Goal: Transaction & Acquisition: Book appointment/travel/reservation

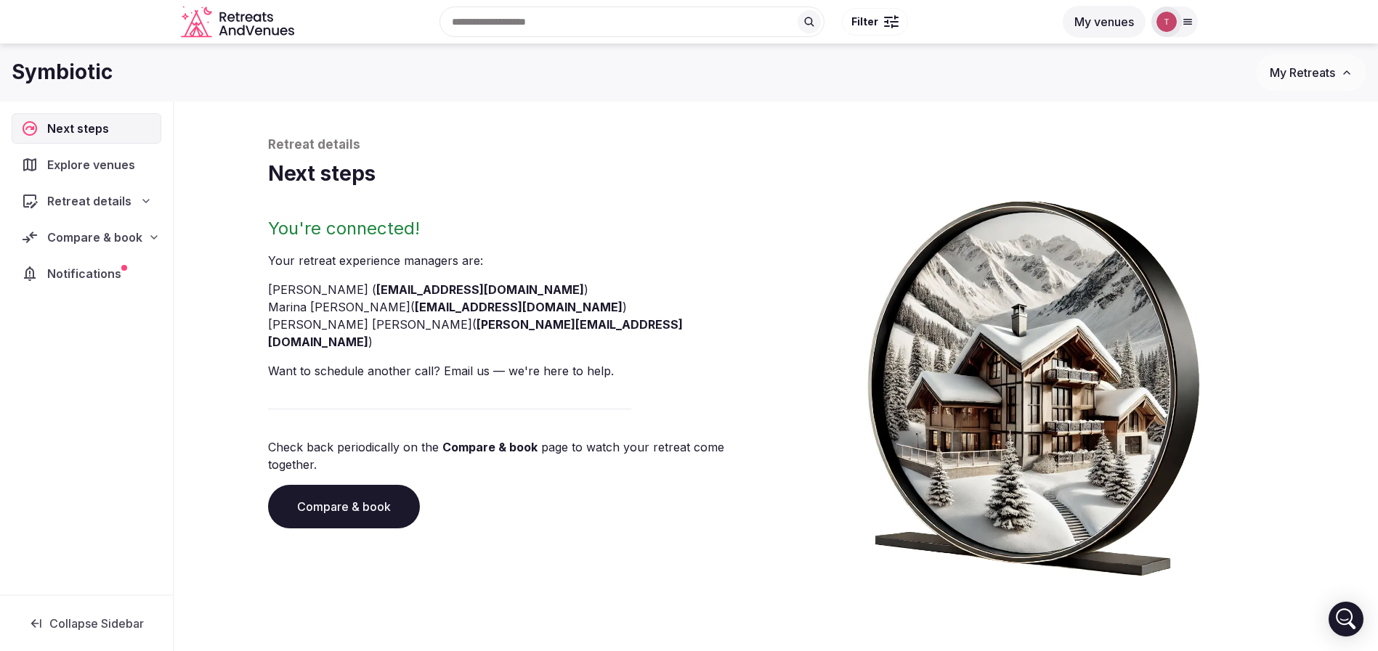
click at [347, 485] on link "Compare & book" at bounding box center [344, 507] width 152 height 44
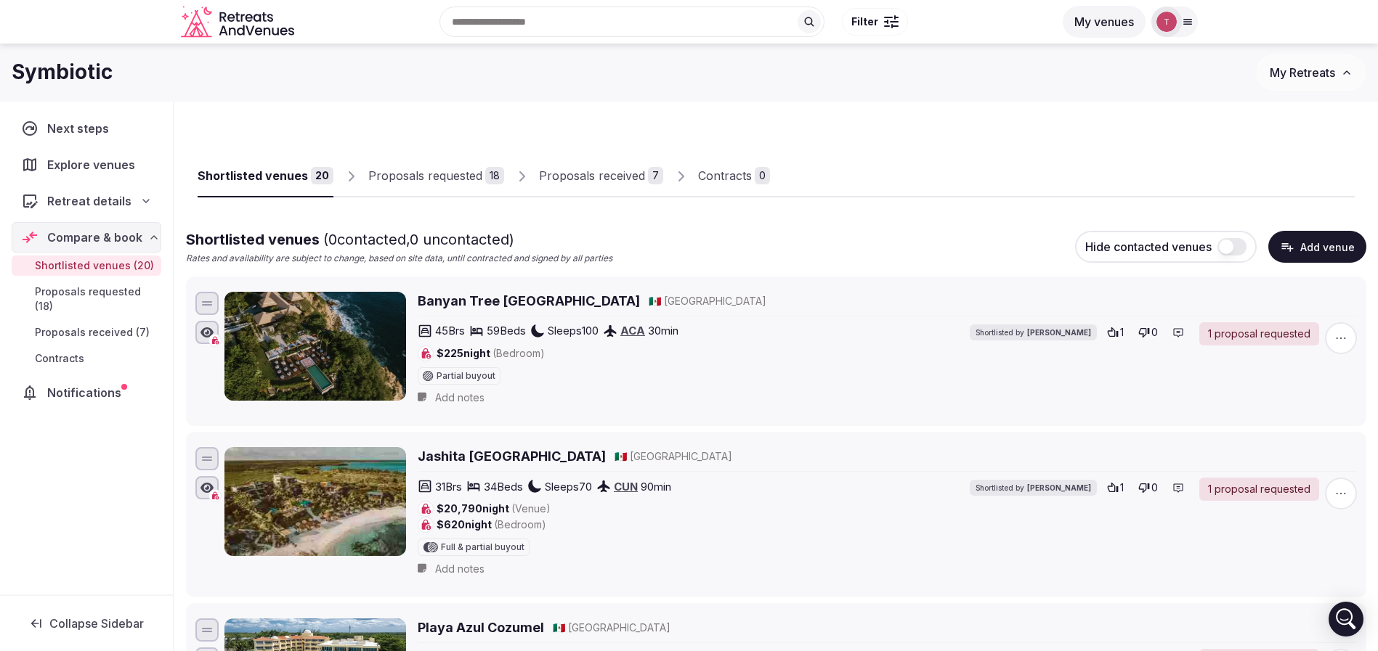
click at [1308, 248] on button "Add venue" at bounding box center [1317, 247] width 98 height 32
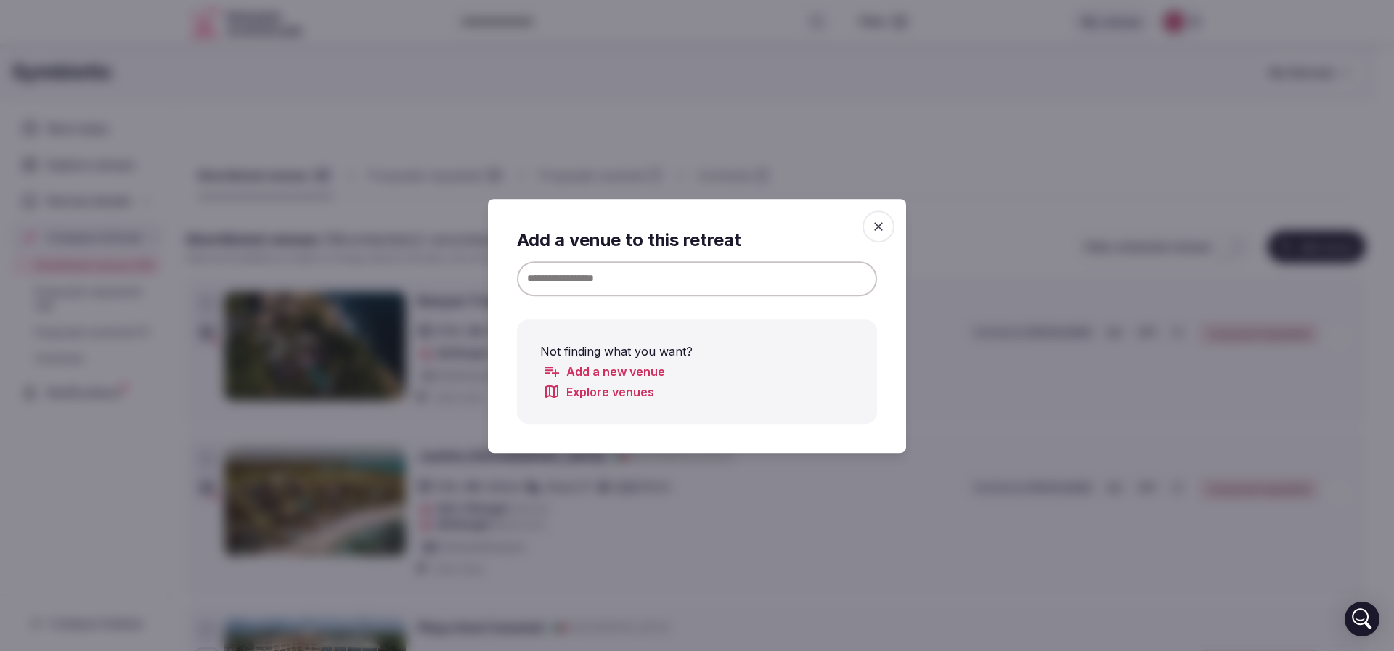
click at [632, 279] on input at bounding box center [697, 278] width 360 height 35
paste input "**********"
drag, startPoint x: 643, startPoint y: 280, endPoint x: 829, endPoint y: 283, distance: 185.9
click at [829, 283] on input "**********" at bounding box center [697, 278] width 360 height 35
type input "**********"
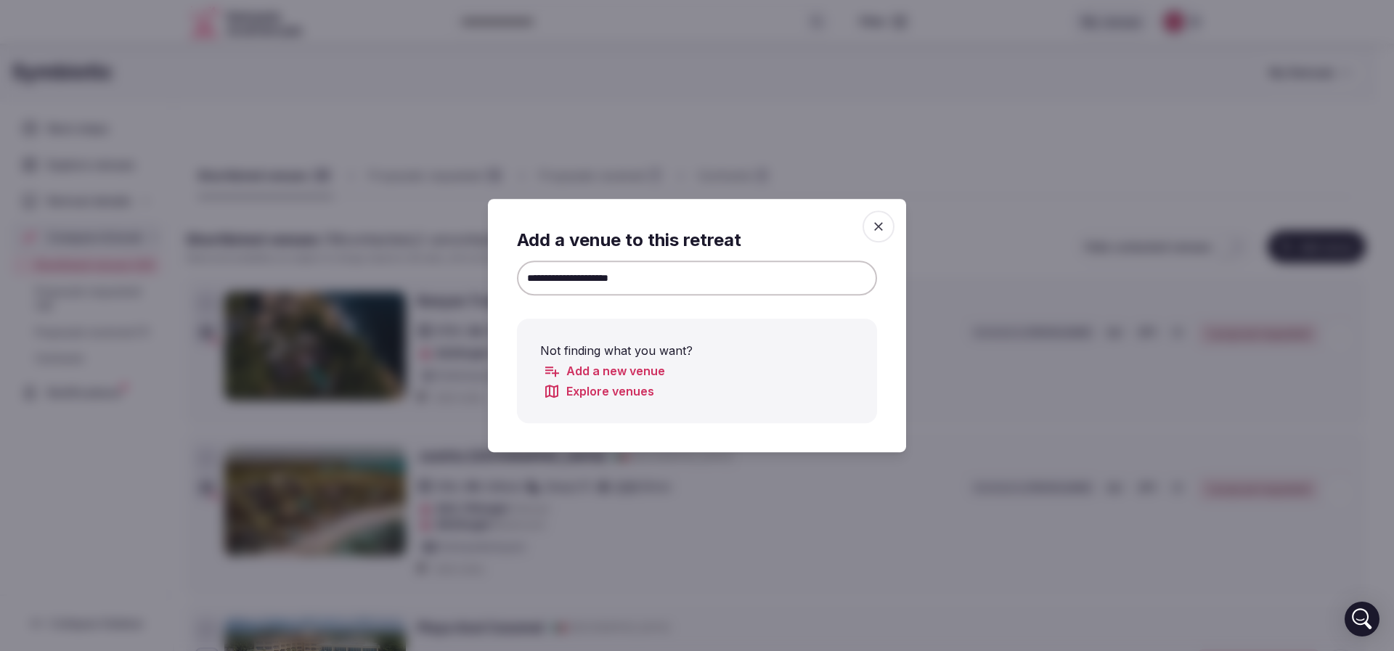
click at [878, 219] on icon "button" at bounding box center [878, 226] width 15 height 15
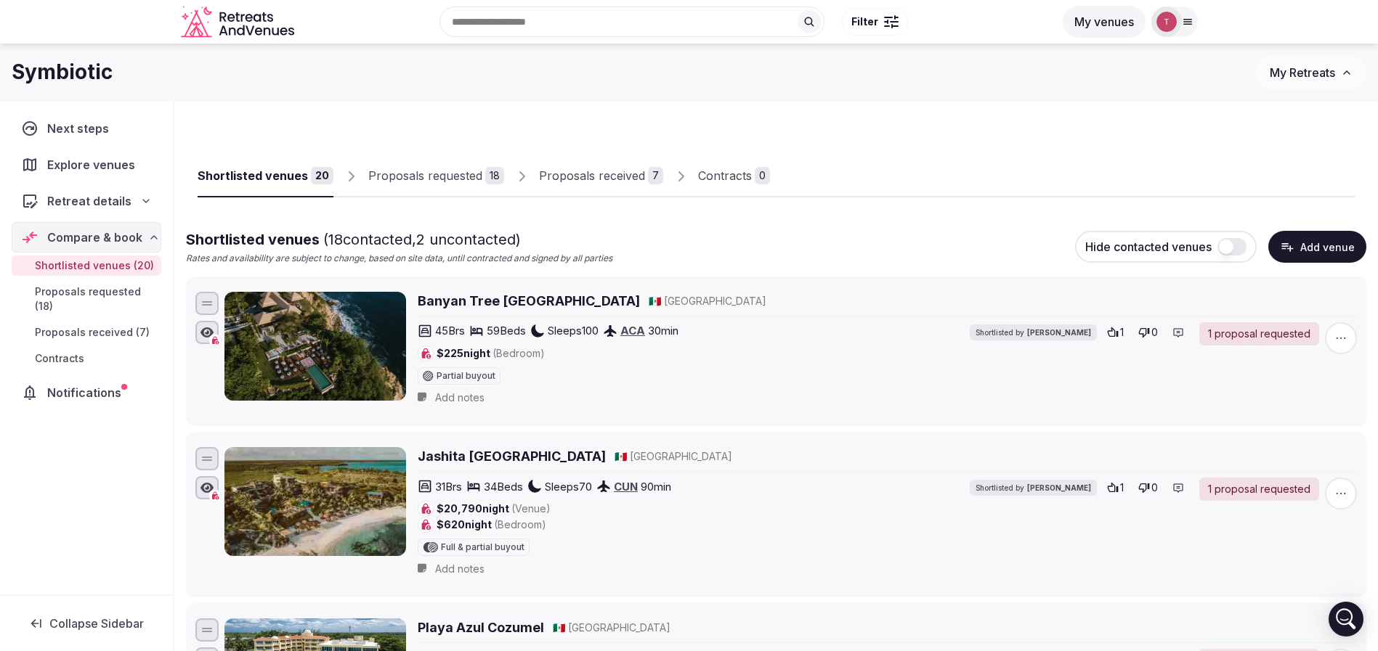
click at [952, 151] on div "Shortlisted venues 20 Proposals requested 18 Proposals received 7 Contracts 0" at bounding box center [776, 164] width 1157 height 67
click at [1310, 248] on button "Add venue" at bounding box center [1317, 247] width 98 height 32
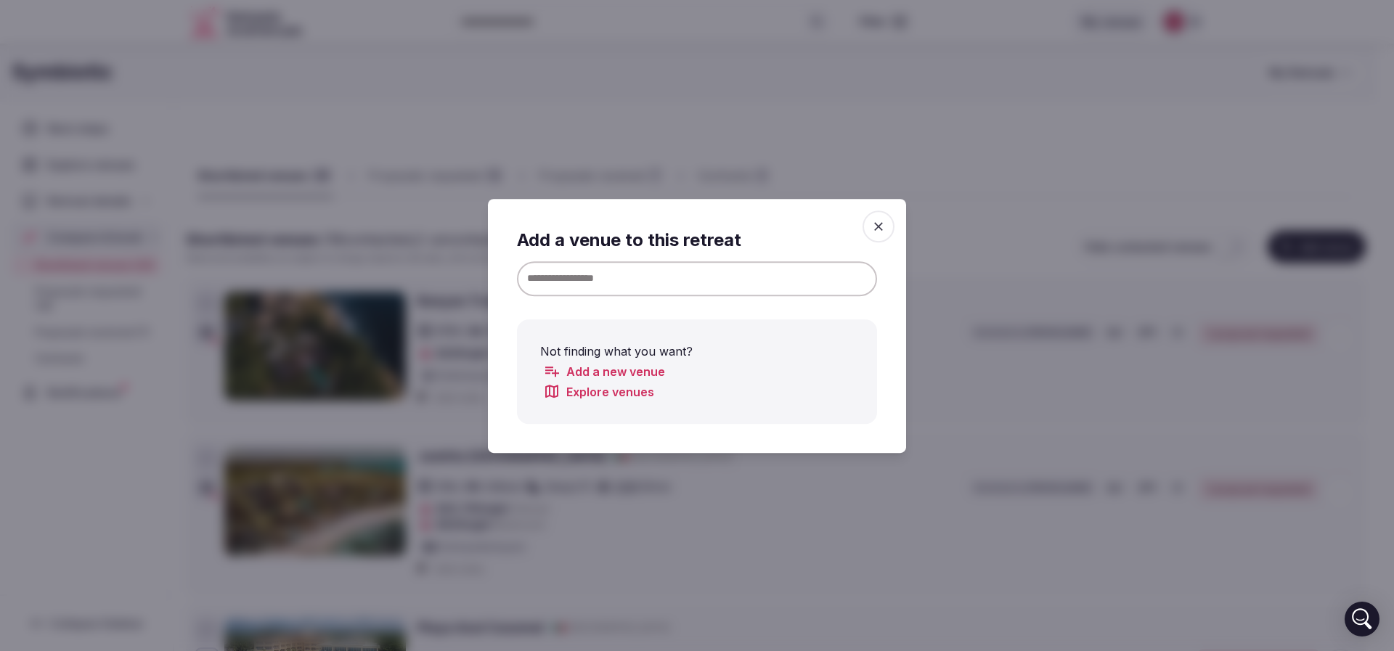
click at [543, 275] on input at bounding box center [697, 278] width 360 height 35
click at [631, 284] on input "********" at bounding box center [697, 278] width 360 height 35
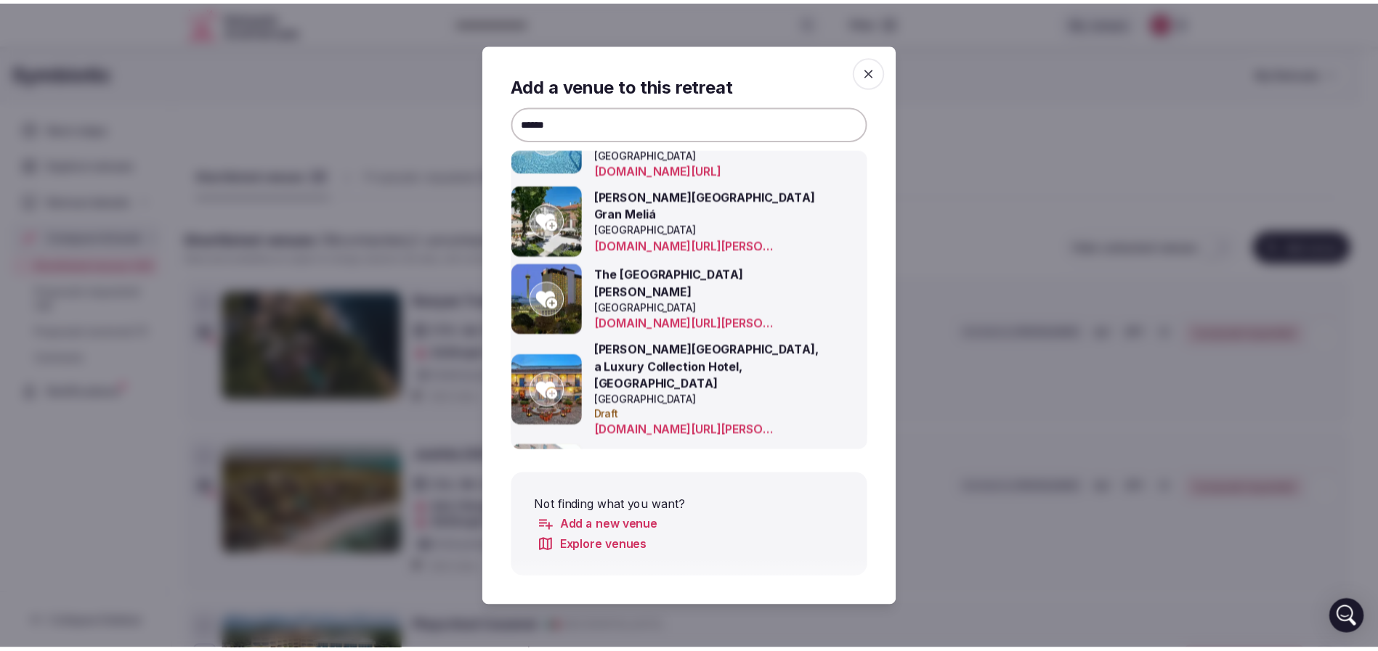
scroll to position [490, 0]
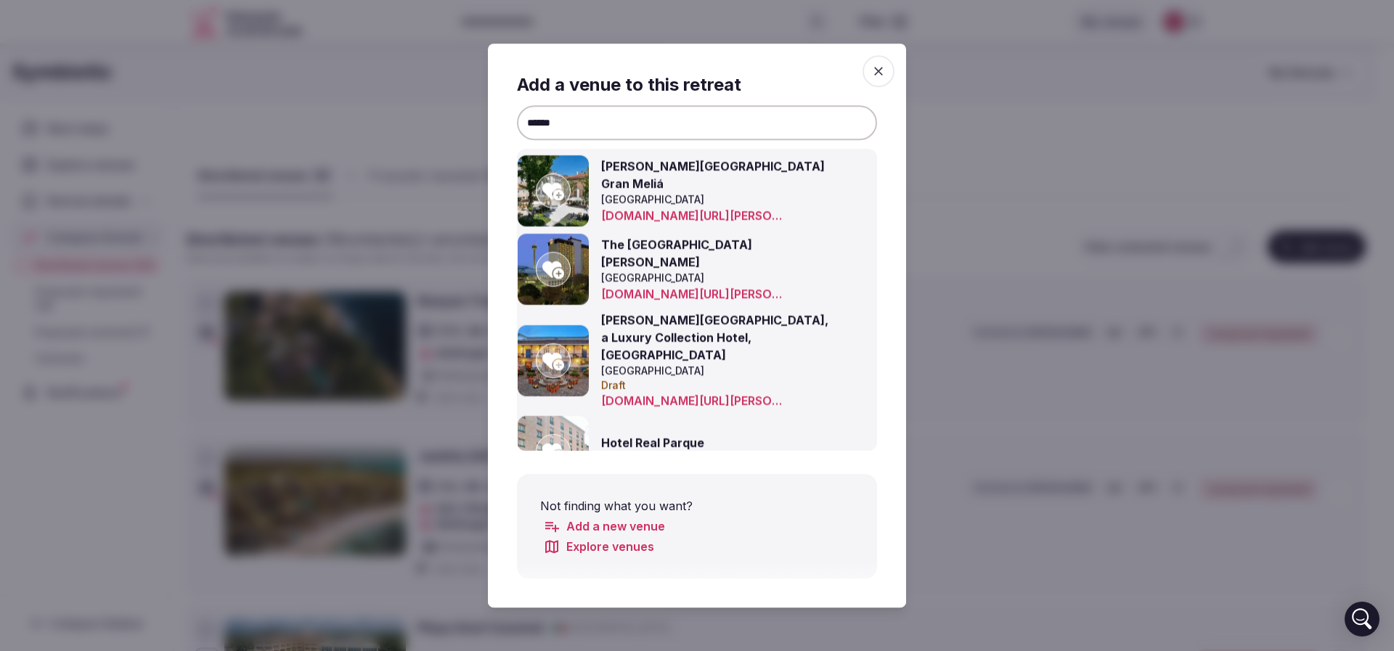
drag, startPoint x: 659, startPoint y: 126, endPoint x: 317, endPoint y: 109, distance: 341.7
paste input "**********"
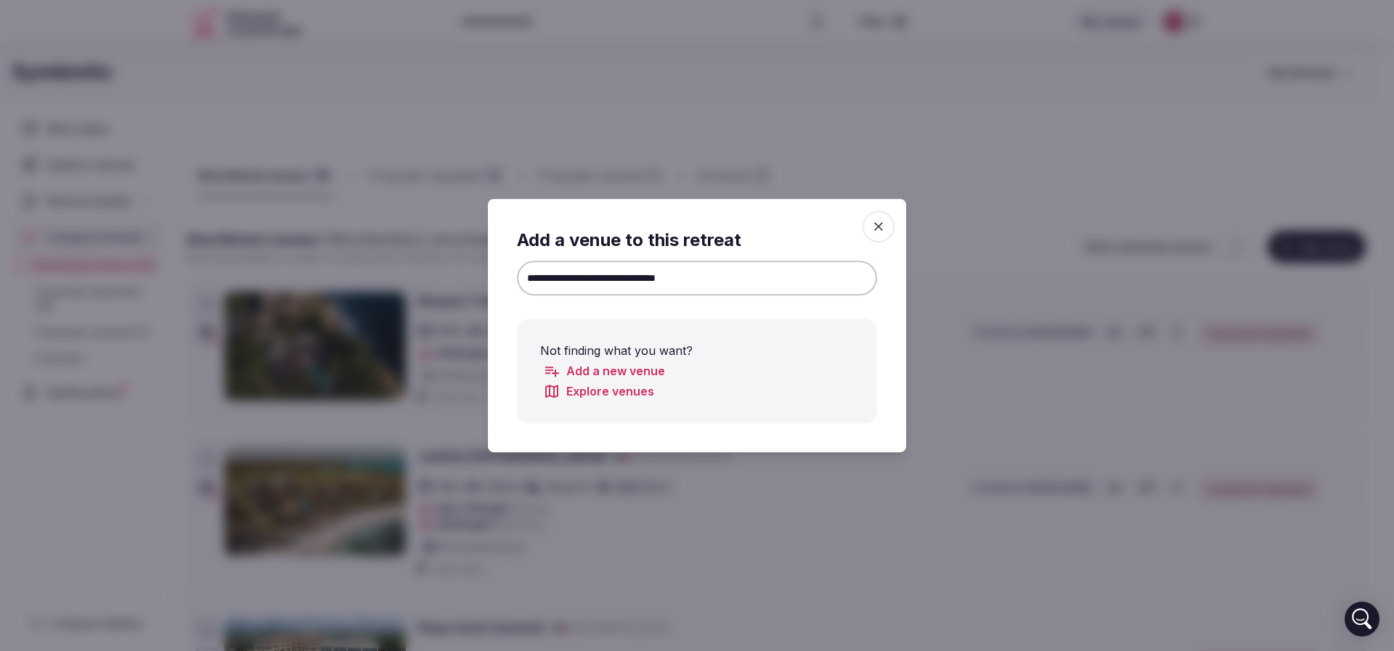
type input "**********"
click at [882, 228] on icon "button" at bounding box center [878, 226] width 15 height 15
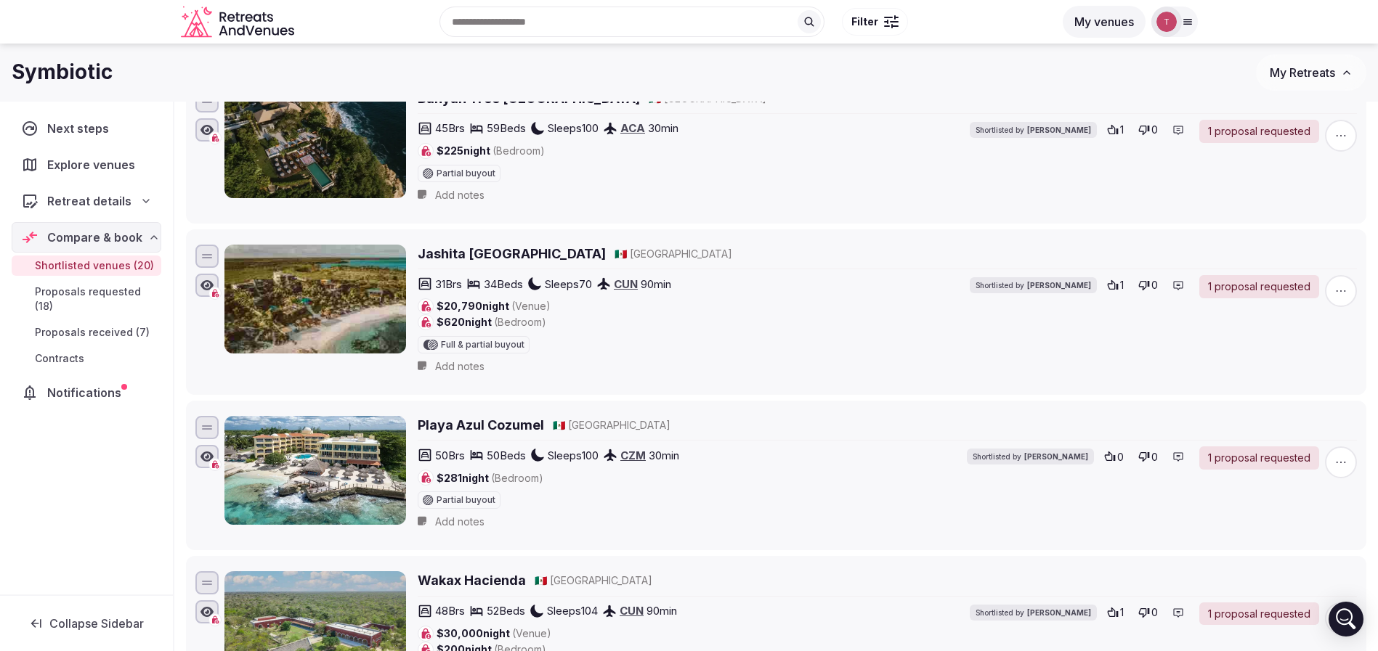
scroll to position [0, 0]
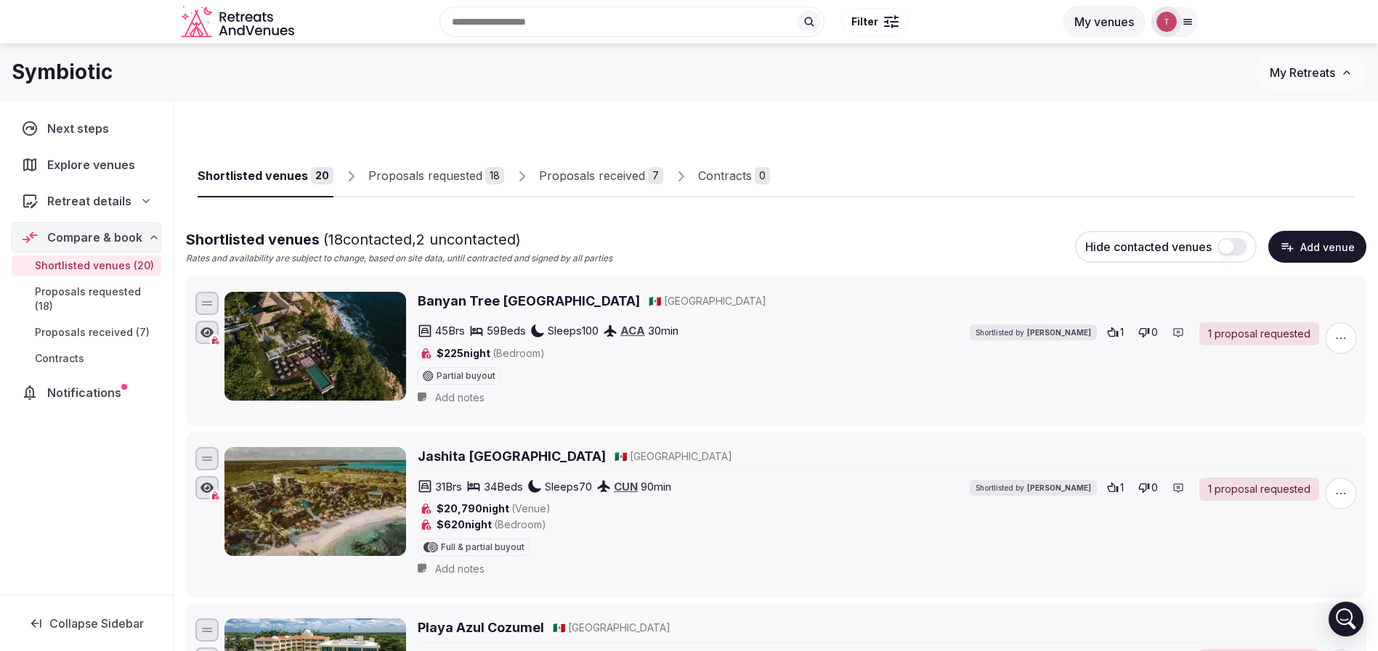
click at [1300, 251] on button "Add venue" at bounding box center [1317, 247] width 98 height 32
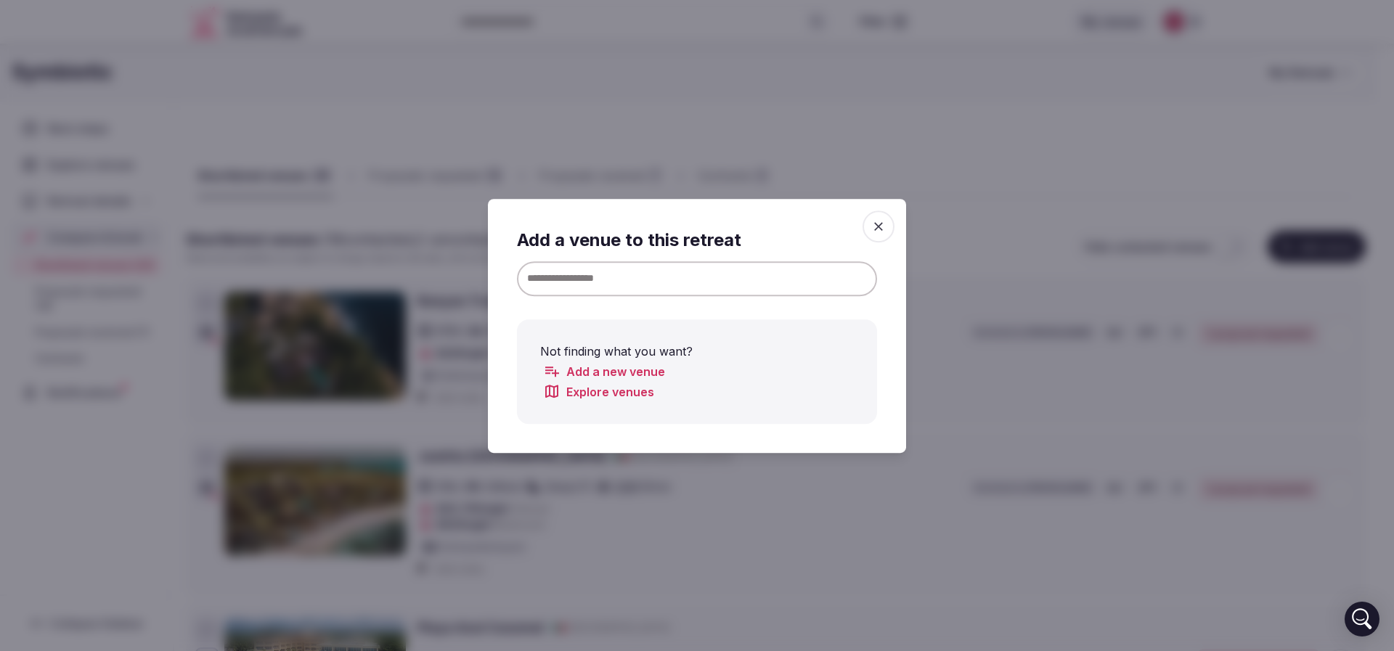
click at [646, 281] on input at bounding box center [697, 278] width 360 height 35
type input "********"
click at [885, 226] on icon "button" at bounding box center [878, 226] width 15 height 15
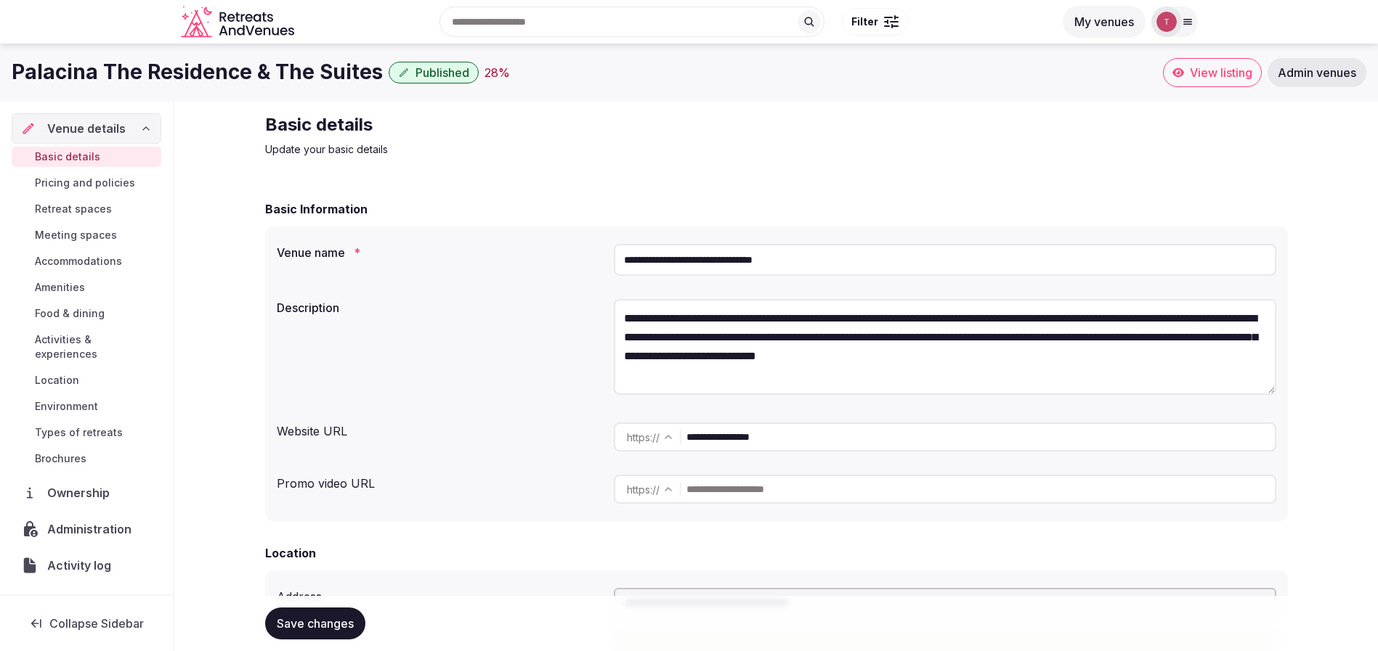
drag, startPoint x: 818, startPoint y: 259, endPoint x: 545, endPoint y: 263, distance: 273.1
click at [545, 263] on div "**********" at bounding box center [776, 260] width 999 height 44
click at [419, 70] on span "Published" at bounding box center [442, 72] width 54 height 15
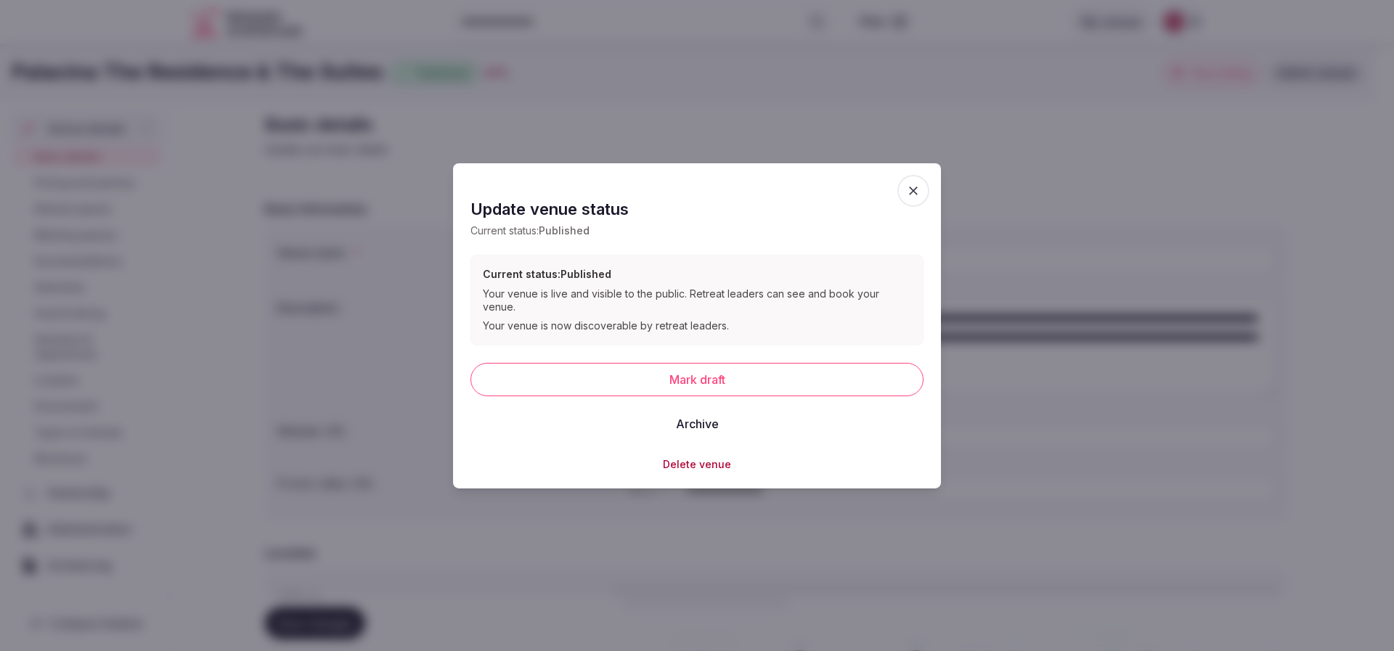
click at [912, 195] on icon "button" at bounding box center [913, 191] width 9 height 9
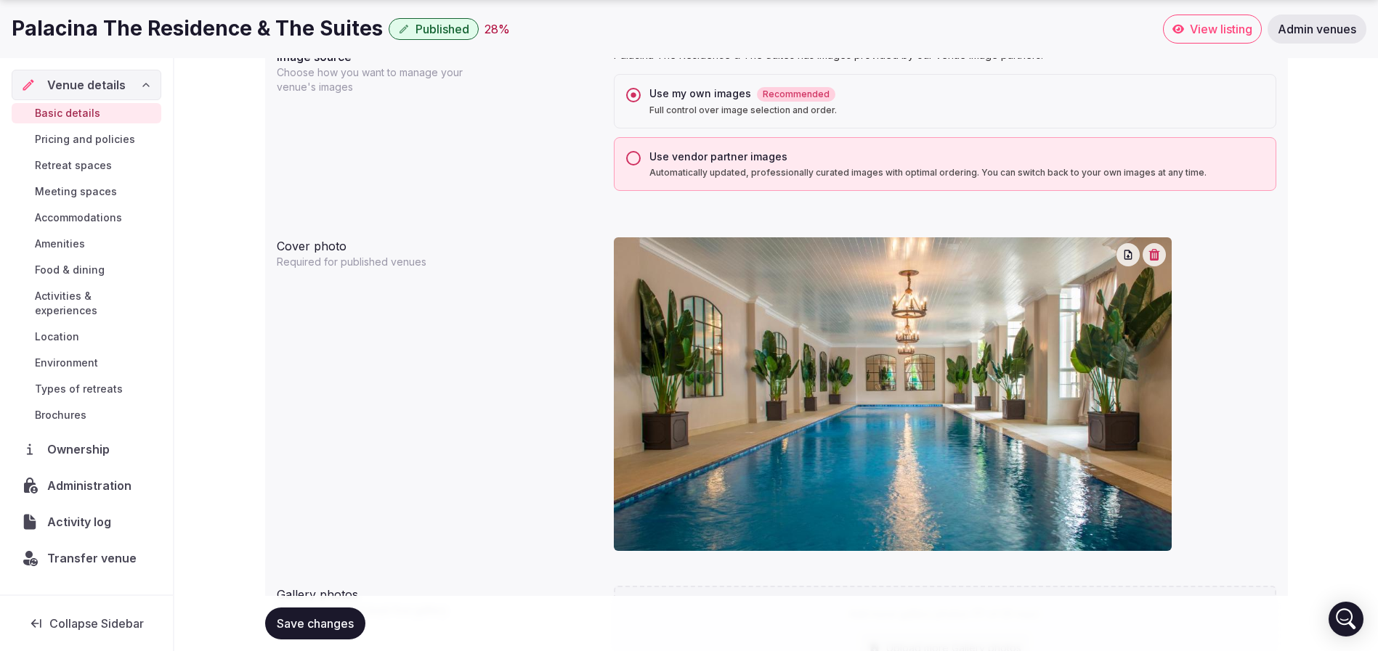
scroll to position [1634, 0]
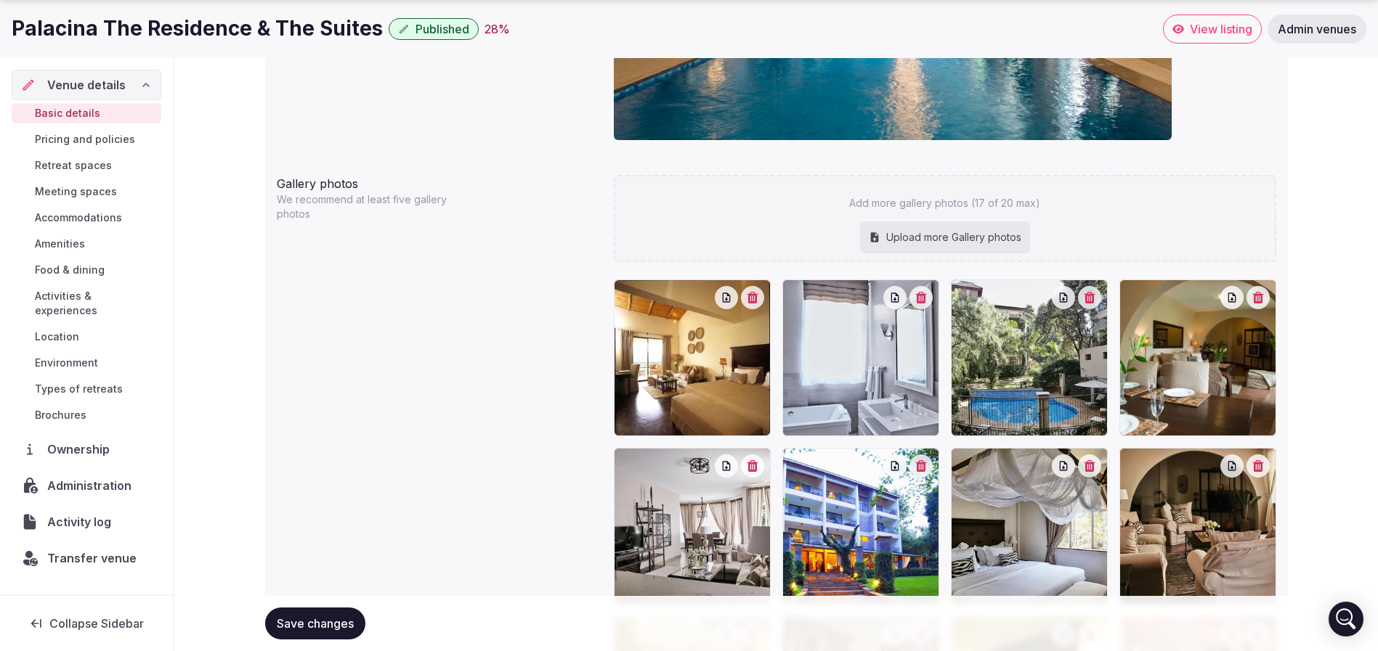
click at [684, 367] on div at bounding box center [692, 358] width 157 height 157
click at [718, 381] on div at bounding box center [692, 358] width 157 height 157
click at [717, 374] on div at bounding box center [692, 358] width 157 height 157
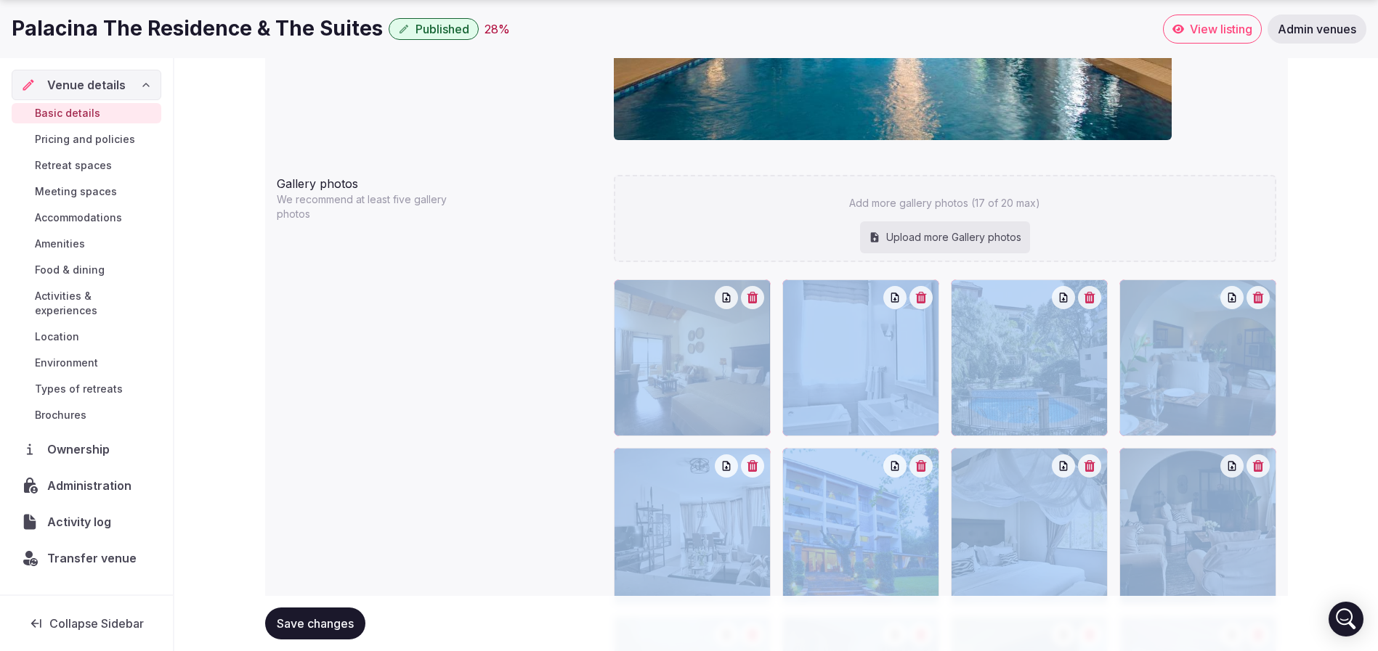
click at [717, 374] on div at bounding box center [692, 358] width 157 height 157
click at [508, 402] on div "Gallery photos We recommend at least five gallery photos Add more gallery photo…" at bounding box center [776, 642] width 999 height 947
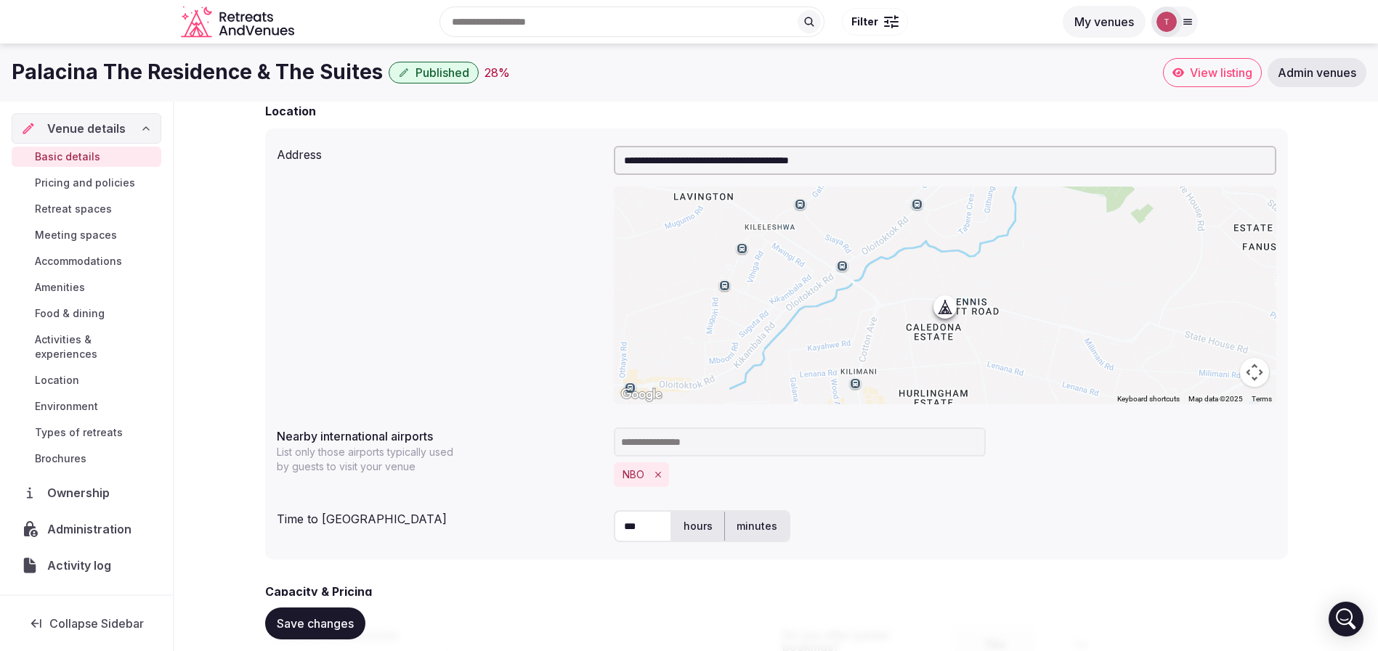
scroll to position [0, 0]
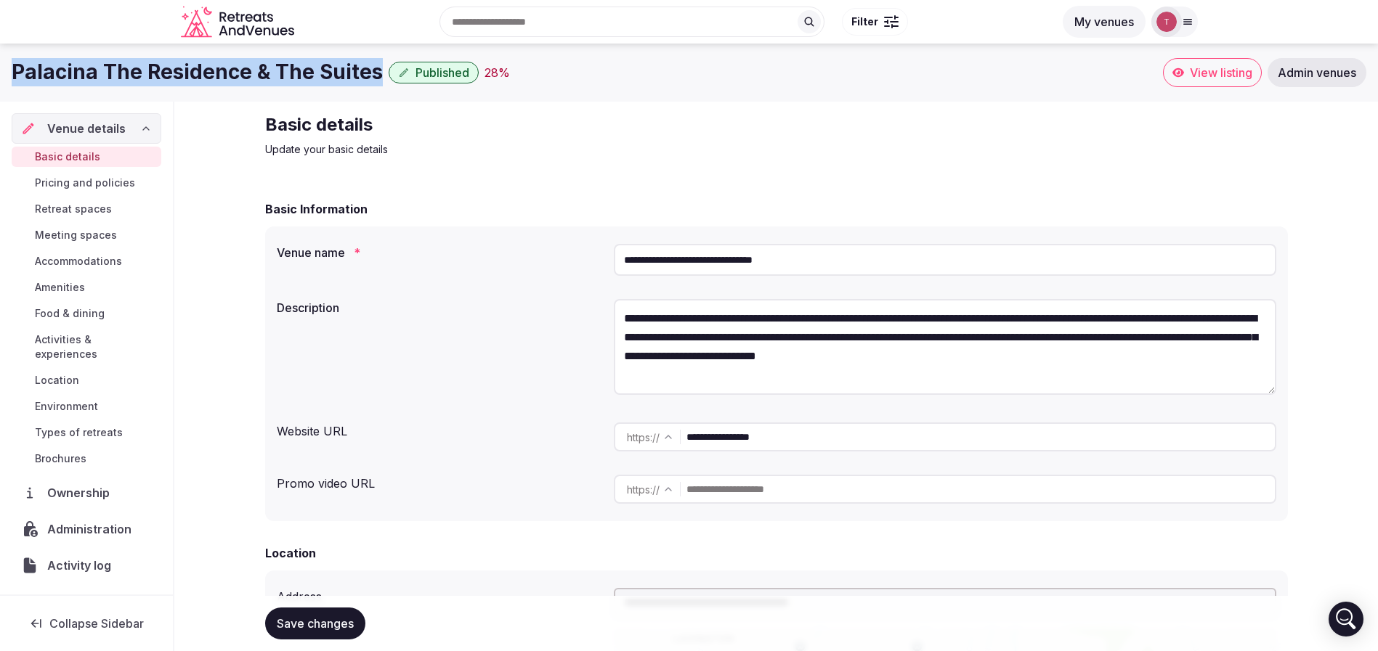
drag, startPoint x: 12, startPoint y: 70, endPoint x: 379, endPoint y: 75, distance: 367.5
click at [379, 75] on div "Palacina The Residence & The Suites Published 28 % View listing Admin venues" at bounding box center [689, 72] width 1378 height 29
copy div "Palacina The Residence & The Suites"
click at [285, 81] on h1 "Palacina The Residence & The Suites" at bounding box center [197, 72] width 371 height 28
drag, startPoint x: 10, startPoint y: 70, endPoint x: 375, endPoint y: 79, distance: 364.6
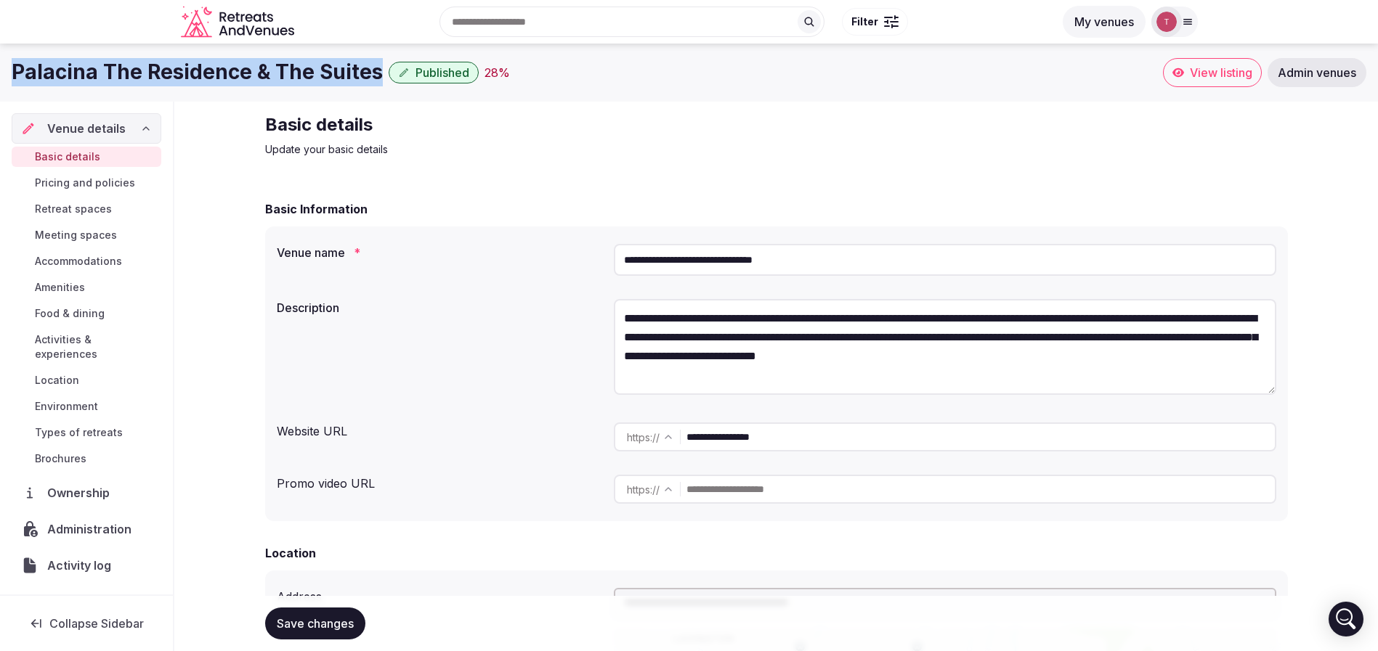
click at [375, 79] on div "Palacina The Residence & The Suites Published 28 % View listing Admin venues" at bounding box center [689, 72] width 1378 height 29
copy h1 "Palacina The Residence & The Suites"
click at [127, 73] on h1 "Palacina The Residence & The Suites" at bounding box center [197, 72] width 371 height 28
click at [582, 24] on input "text" at bounding box center [631, 22] width 385 height 30
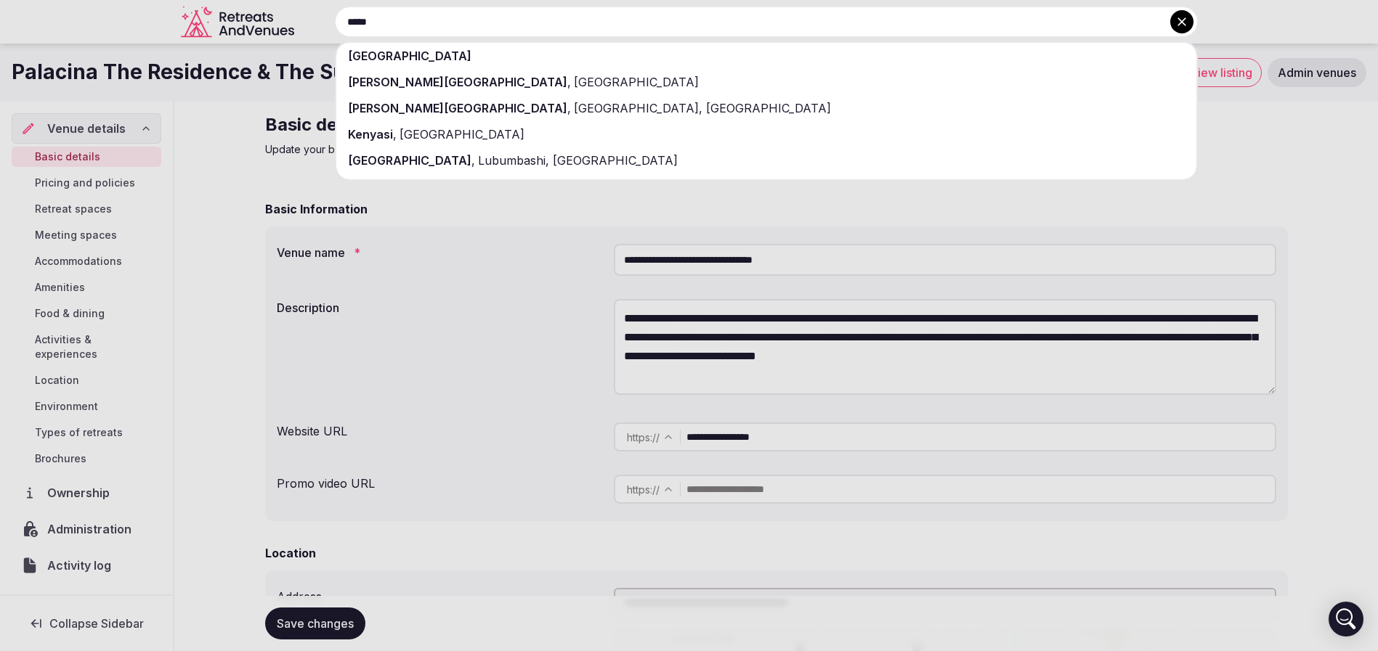
type input "*****"
click at [537, 67] on div "[GEOGRAPHIC_DATA]" at bounding box center [766, 56] width 860 height 26
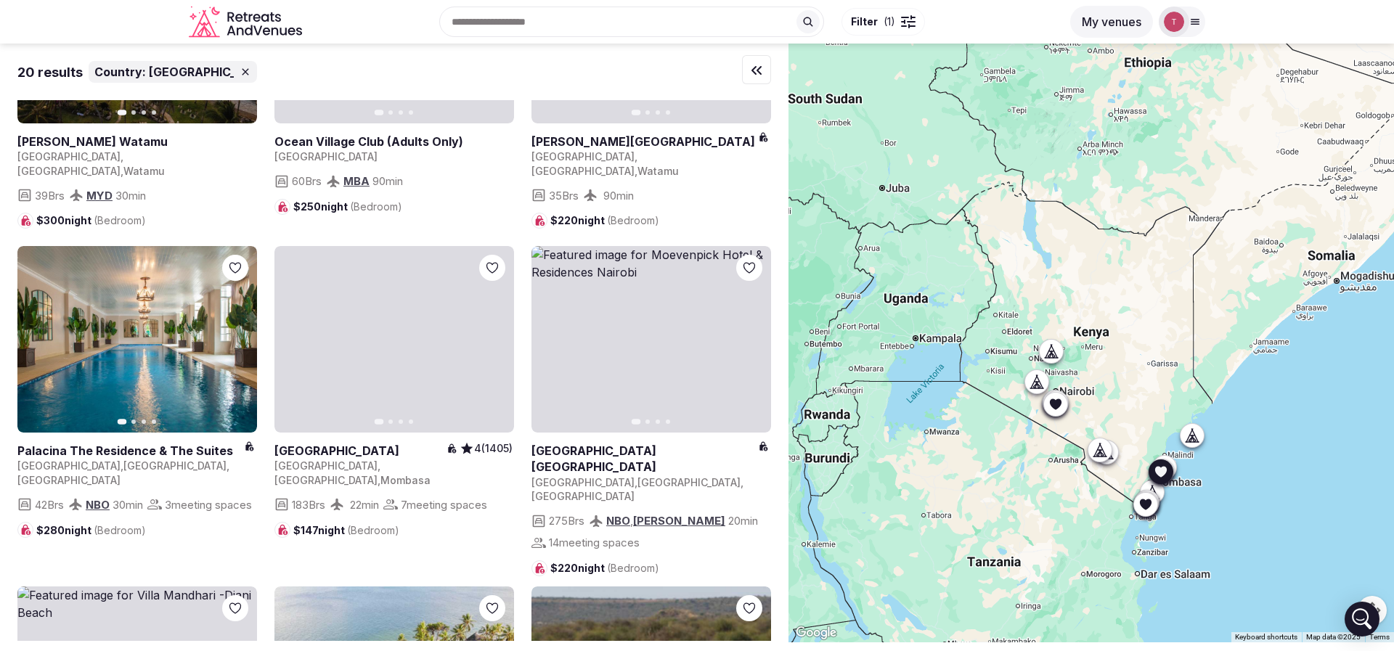
scroll to position [545, 0]
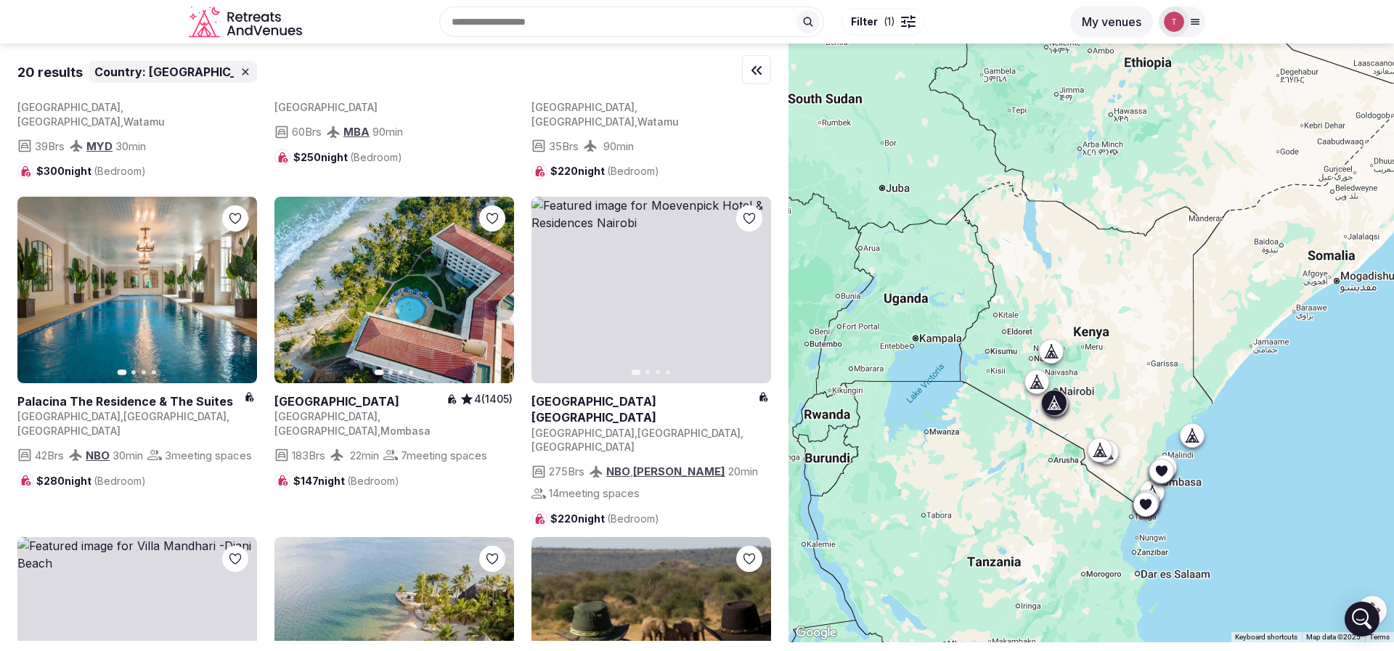
click at [0, 0] on icon "button" at bounding box center [0, 0] width 0 height 0
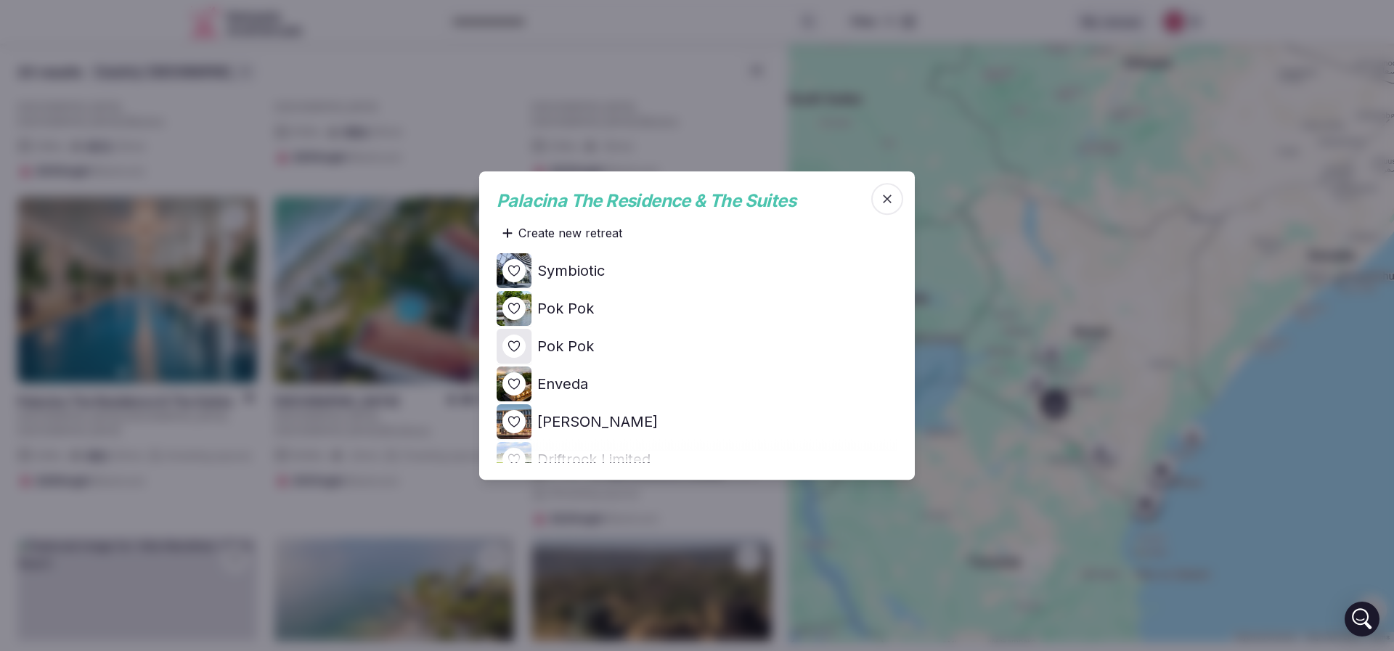
click at [0, 0] on icon at bounding box center [0, 0] width 0 height 0
click at [884, 193] on icon "button" at bounding box center [887, 199] width 15 height 15
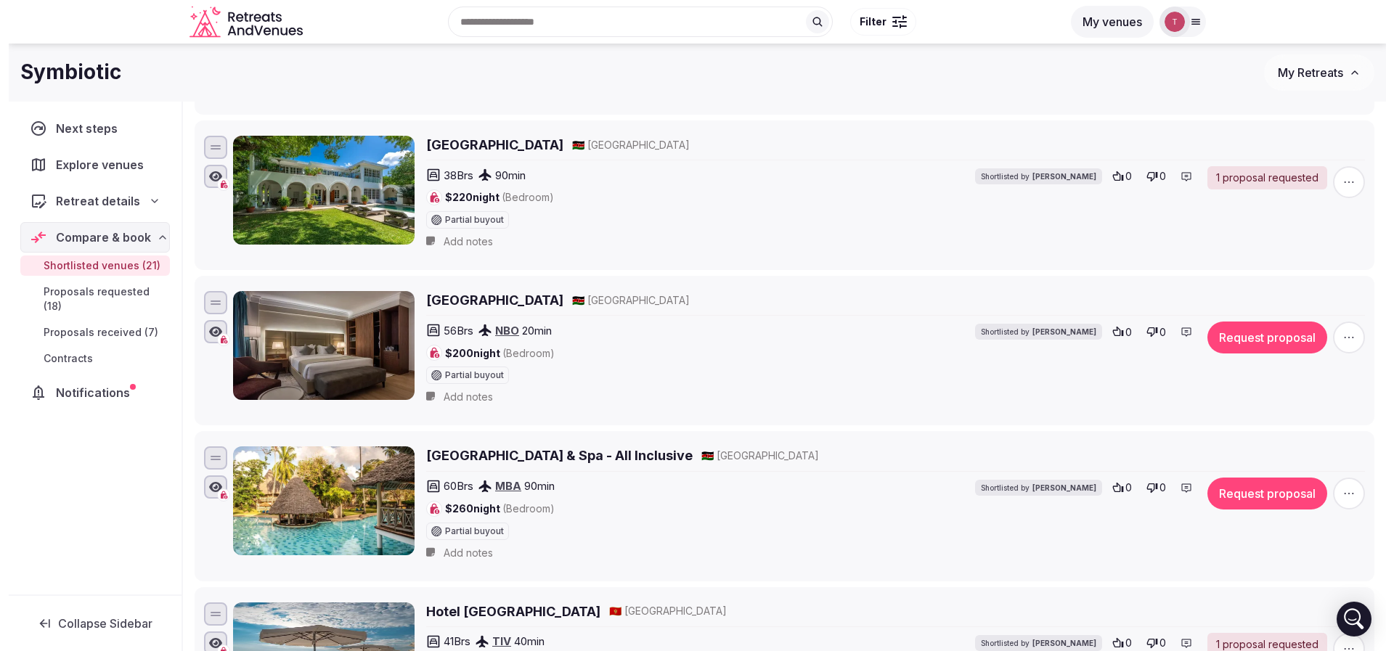
scroll to position [2030, 0]
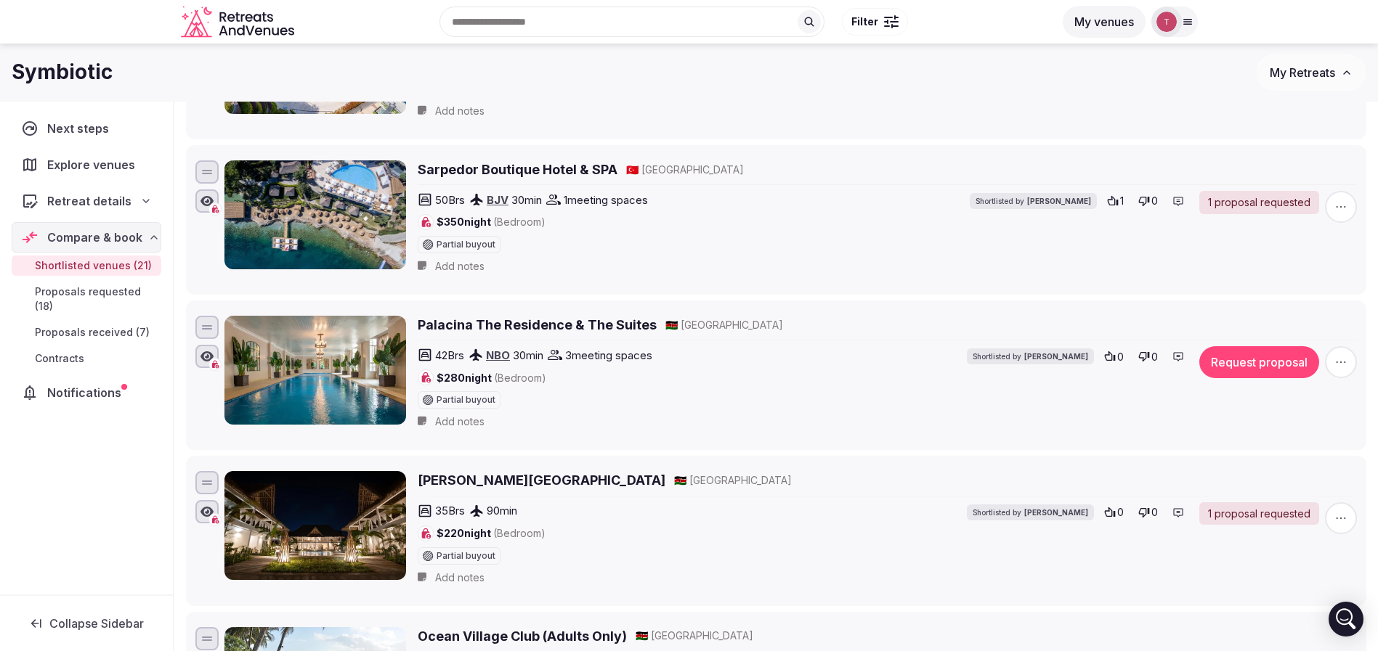
click at [1229, 365] on button "Request proposal" at bounding box center [1259, 362] width 120 height 32
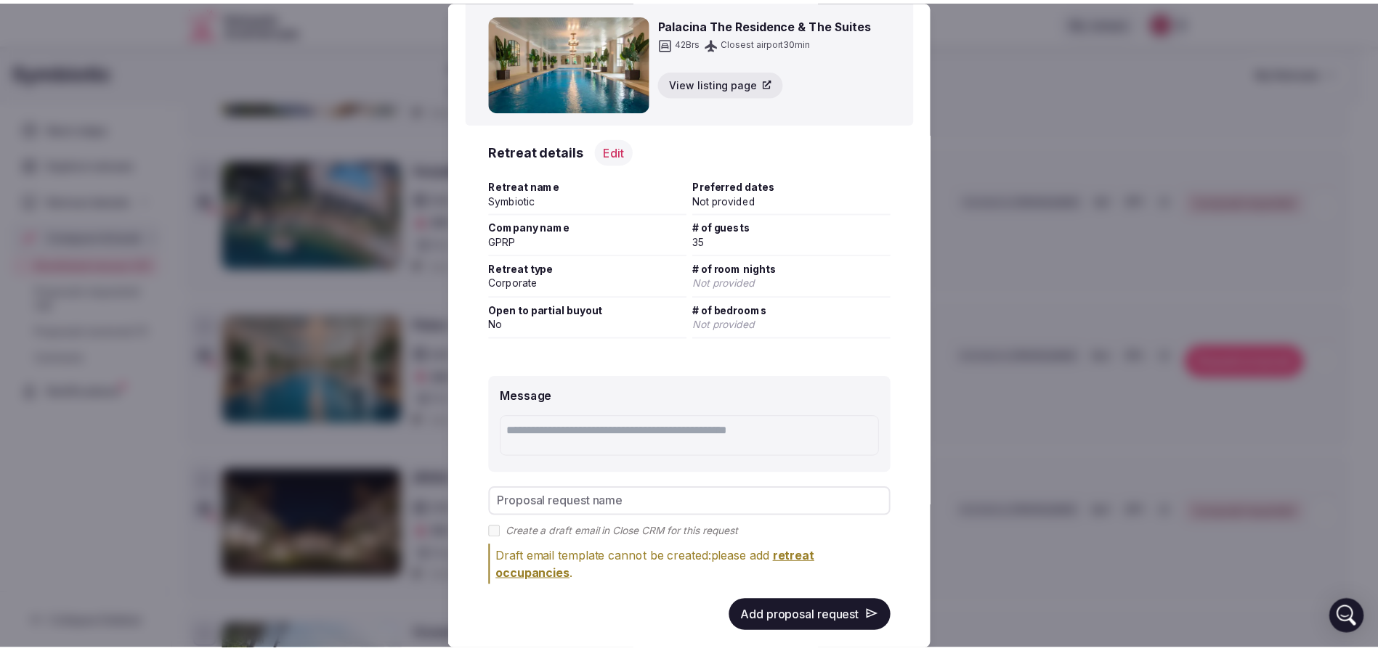
scroll to position [76, 0]
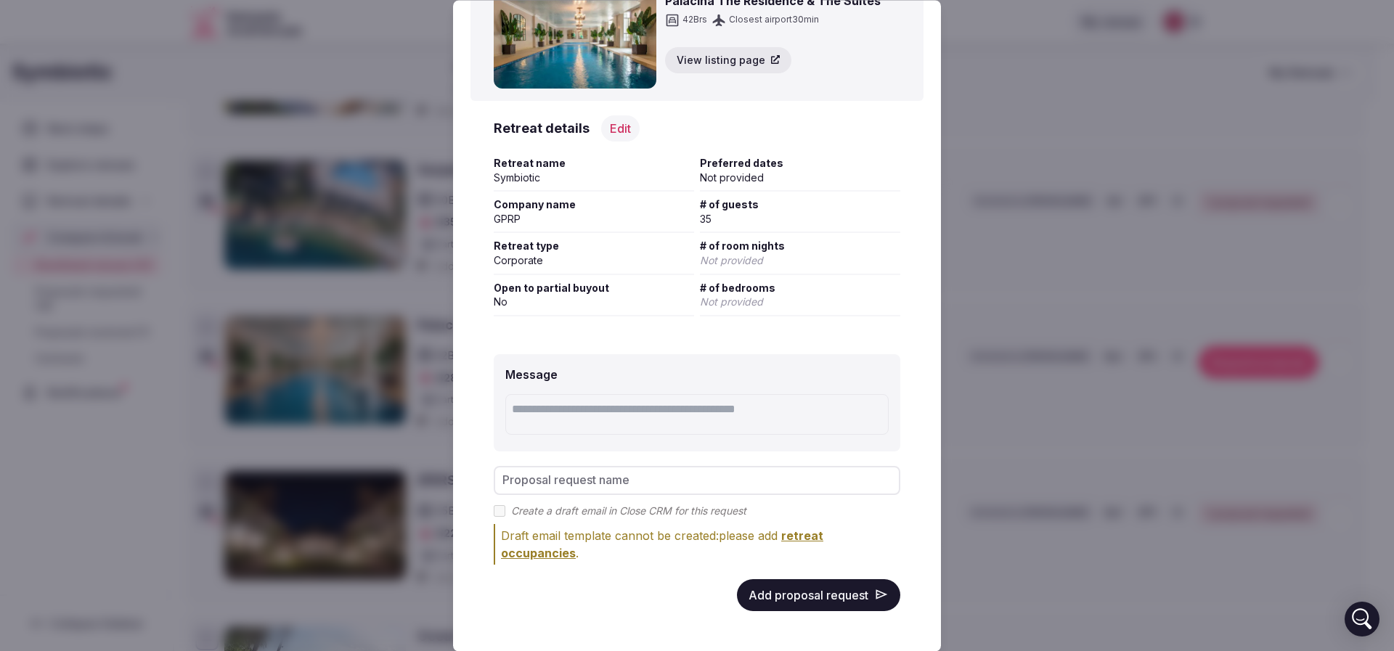
click at [825, 604] on button "Add proposal request" at bounding box center [818, 595] width 163 height 32
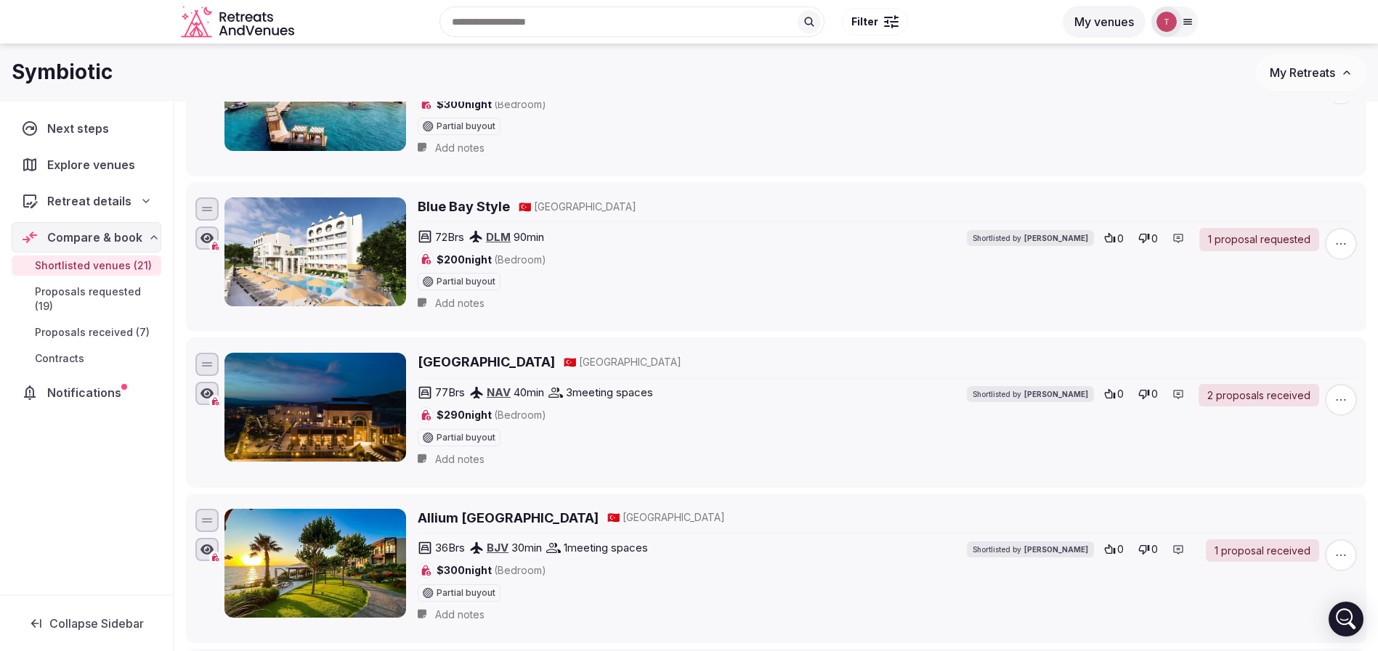
scroll to position [1267, 0]
